Goal: Information Seeking & Learning: Learn about a topic

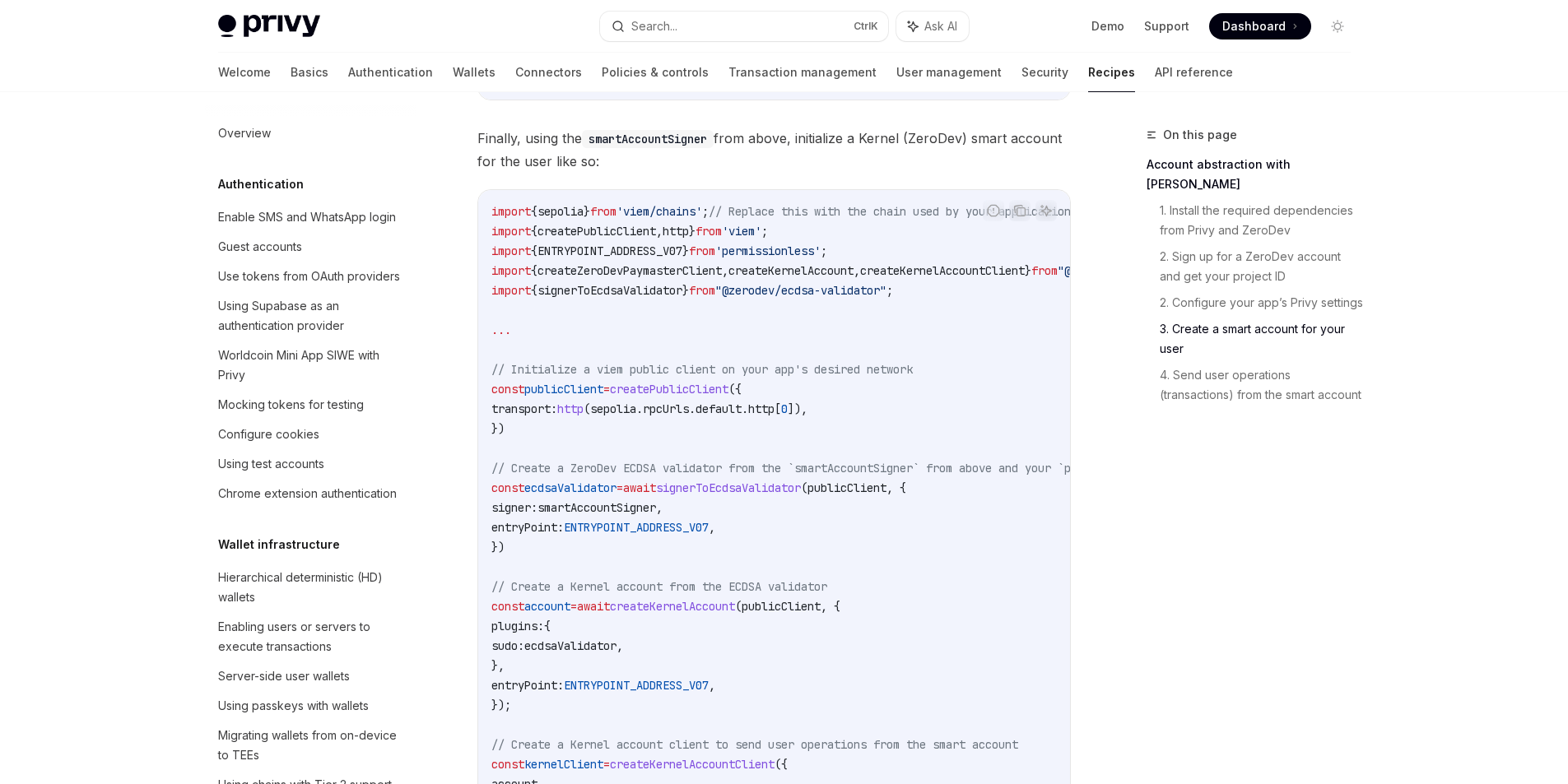
scroll to position [0, 19]
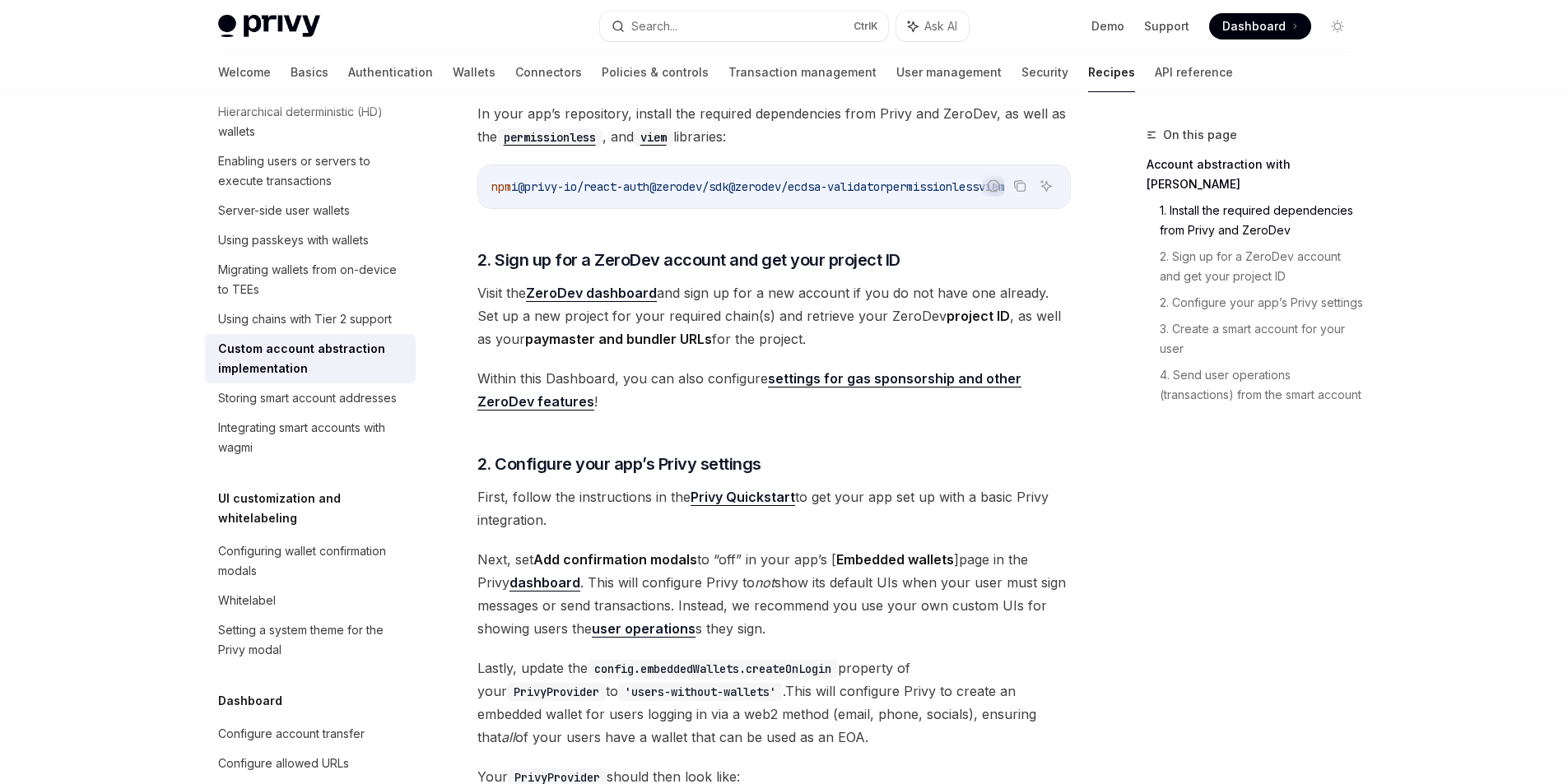
scroll to position [576, 0]
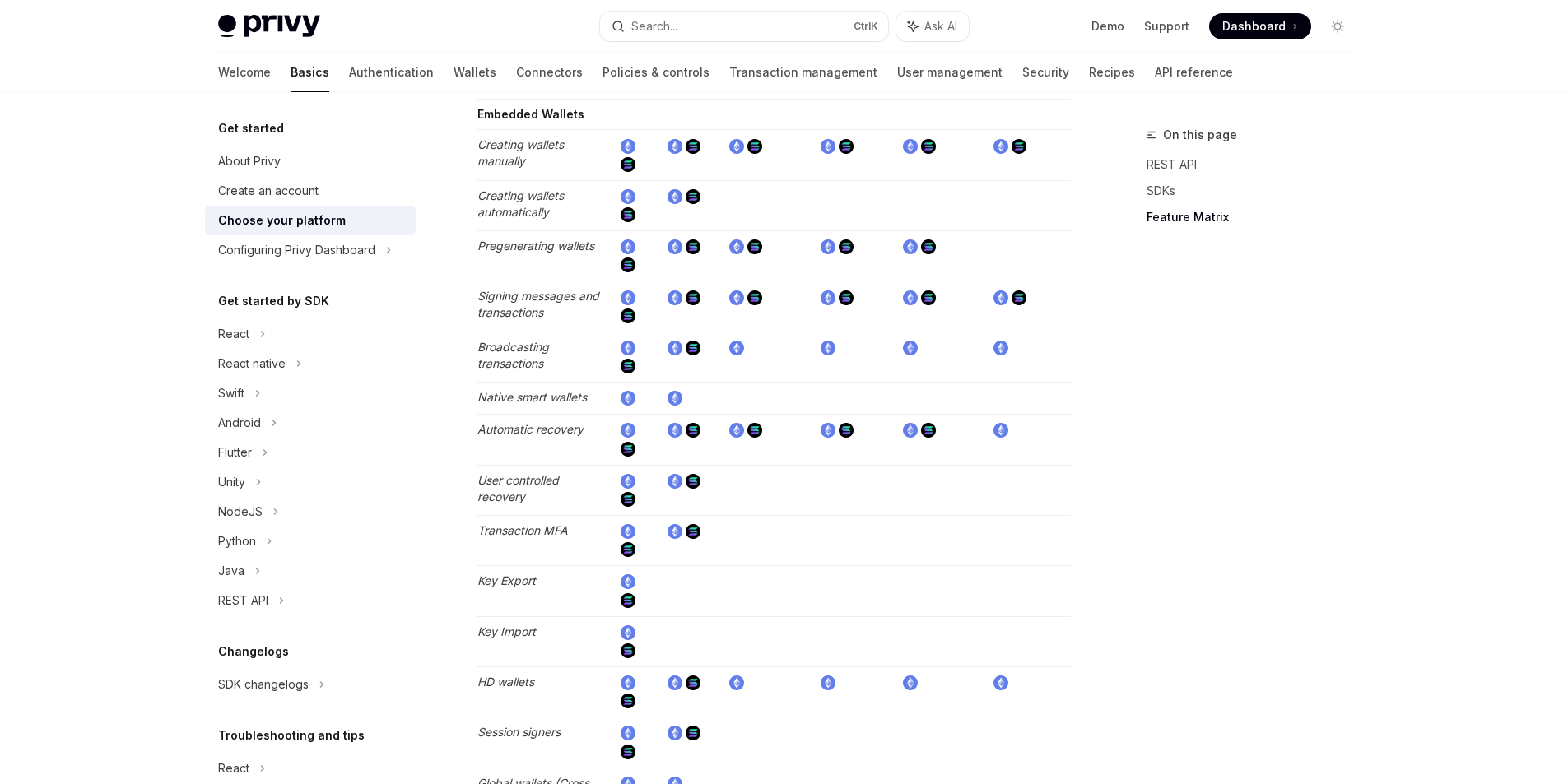
scroll to position [2222, 0]
